Goal: Information Seeking & Learning: Learn about a topic

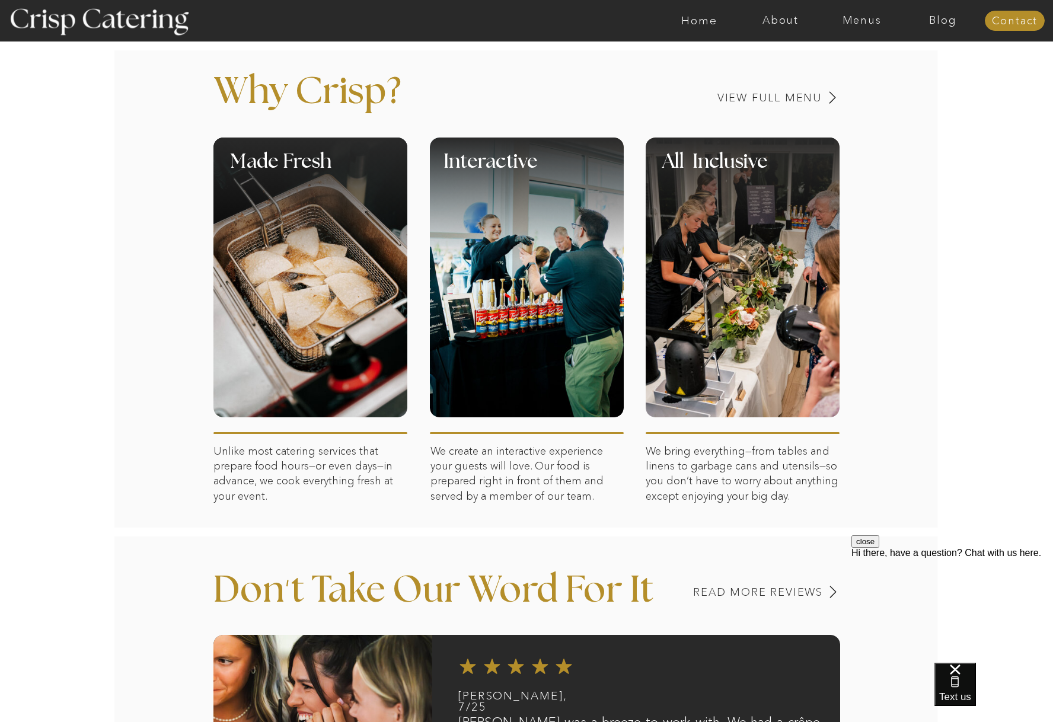
scroll to position [357, 0]
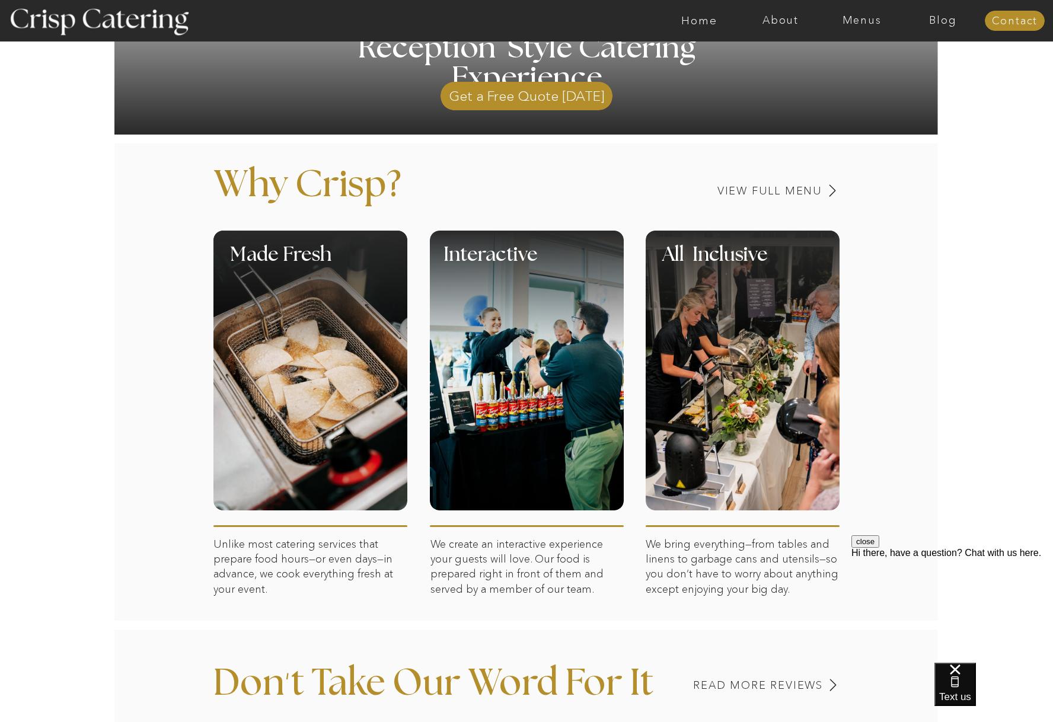
click at [789, 381] on div at bounding box center [742, 371] width 194 height 280
click at [700, 388] on div at bounding box center [742, 371] width 194 height 280
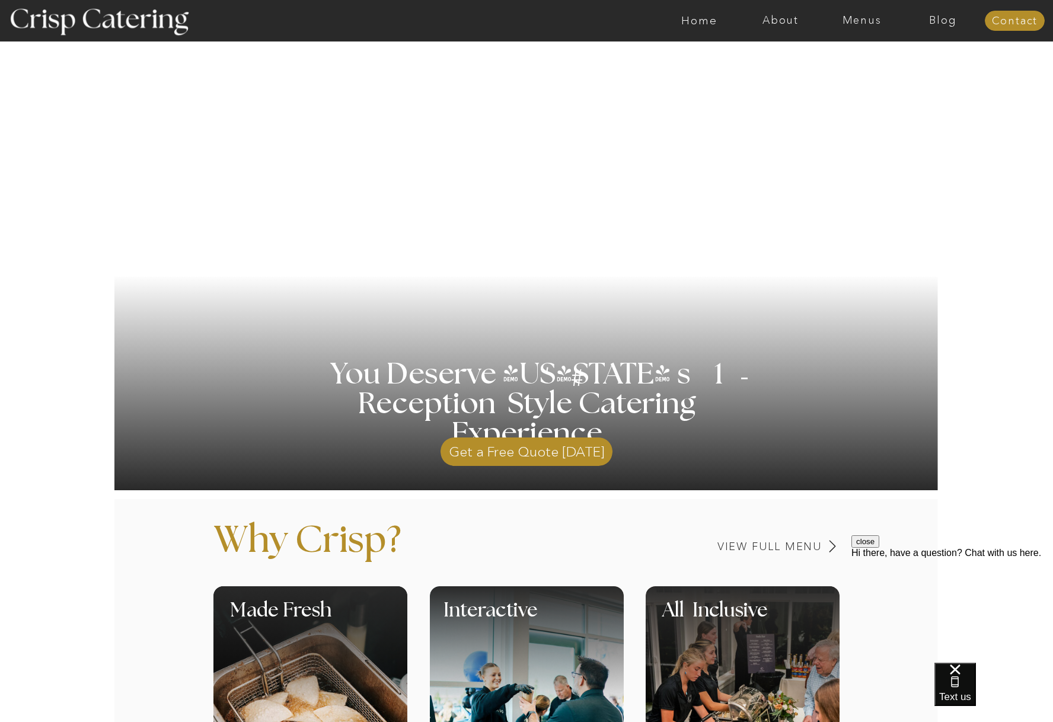
scroll to position [0, 0]
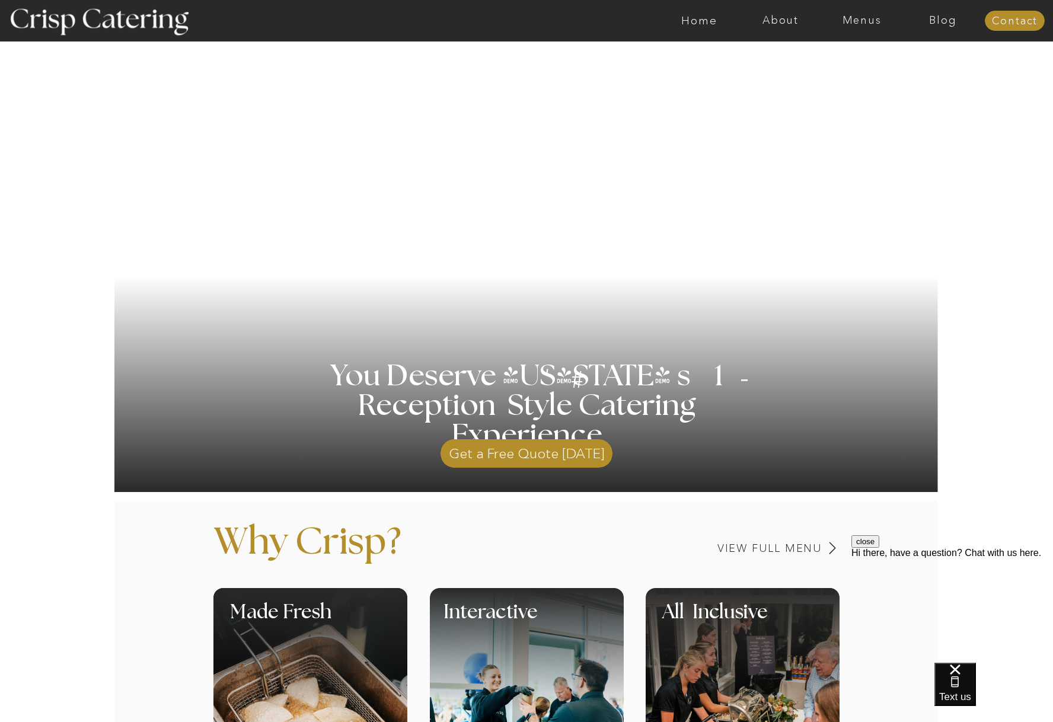
click at [786, 23] on nav "About" at bounding box center [780, 21] width 81 height 12
click at [766, 85] on nav "faq" at bounding box center [779, 84] width 59 height 11
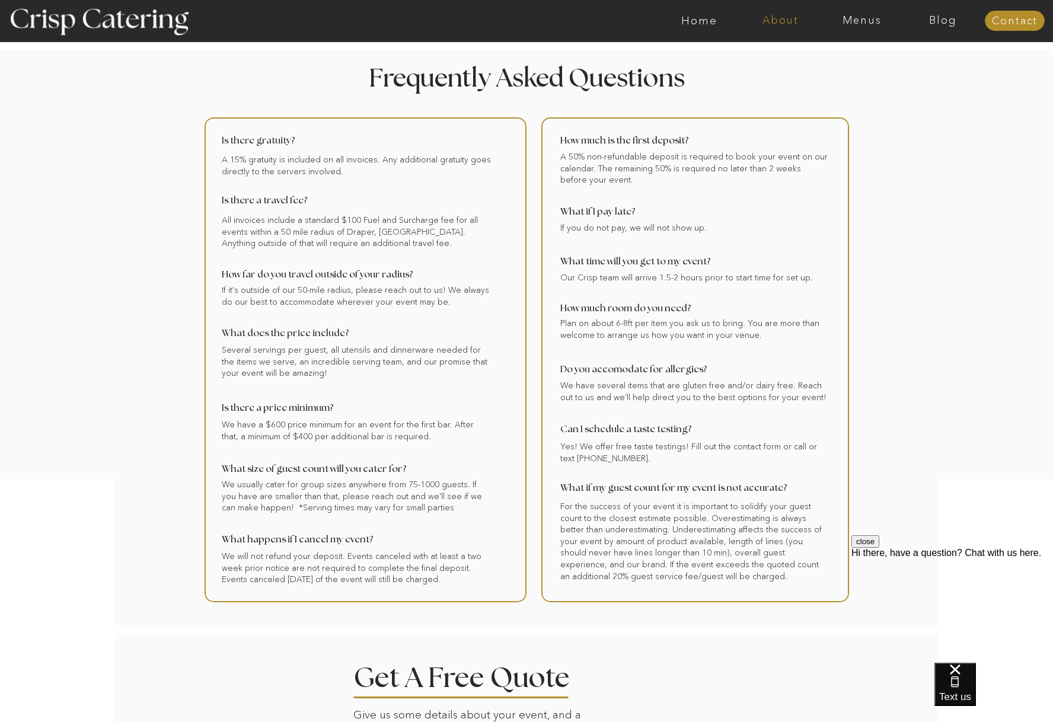
click at [782, 25] on nav "About" at bounding box center [780, 21] width 81 height 12
click at [862, 22] on nav "Menus" at bounding box center [861, 21] width 81 height 12
click at [848, 85] on nav "Four Course Dream" at bounding box center [865, 85] width 106 height 11
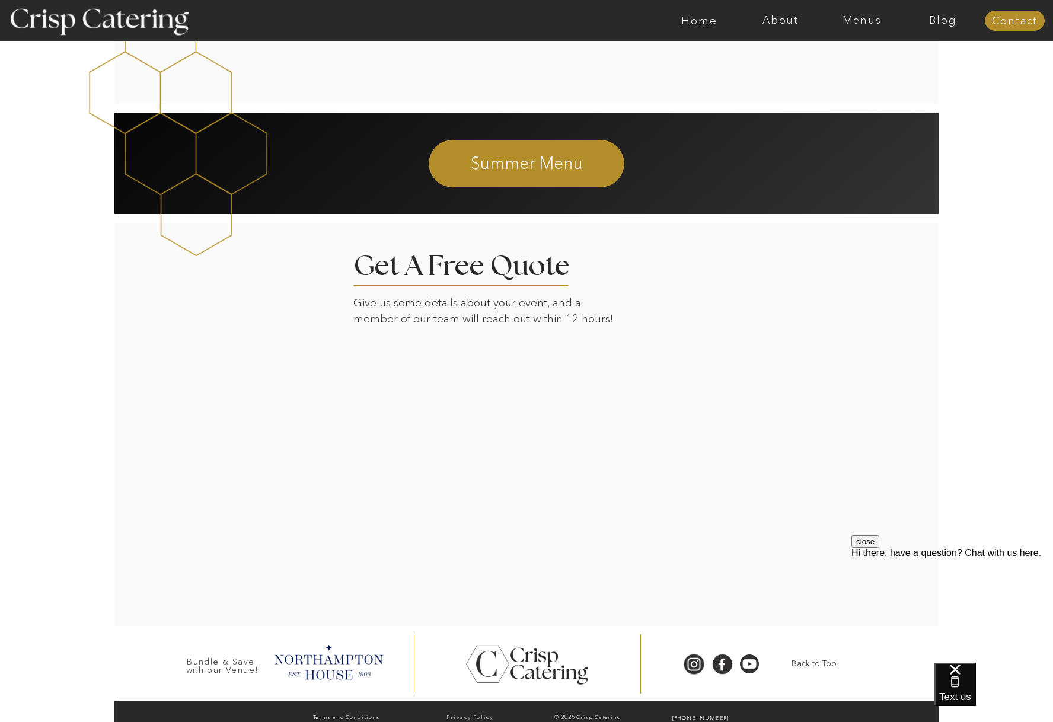
scroll to position [1936, 0]
